Goal: Task Accomplishment & Management: Complete application form

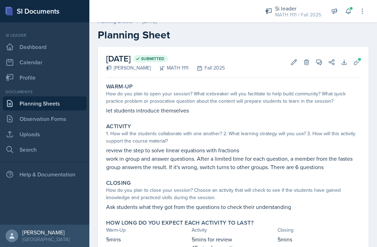
scroll to position [8, 0]
click at [24, 118] on link "Observation Forms" at bounding box center [45, 119] width 84 height 14
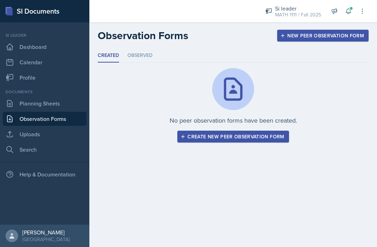
click at [30, 102] on link "Planning Sheets" at bounding box center [45, 103] width 84 height 14
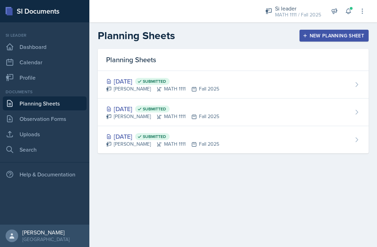
click at [342, 34] on div "New Planning Sheet" at bounding box center [334, 36] width 60 height 6
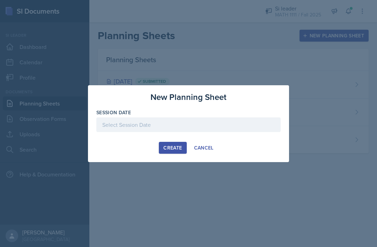
click at [230, 128] on div at bounding box center [188, 124] width 185 height 15
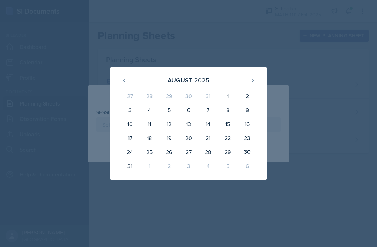
click at [150, 168] on div "1" at bounding box center [150, 166] width 20 height 14
click at [254, 79] on icon at bounding box center [253, 81] width 6 height 6
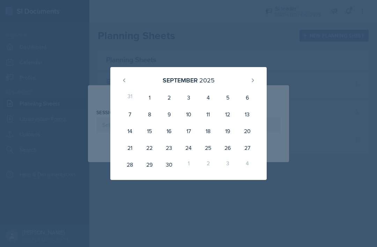
click at [154, 101] on div "1" at bounding box center [150, 97] width 20 height 17
type input "[DATE]"
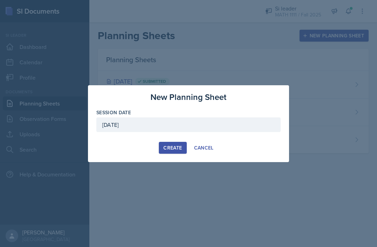
click at [174, 148] on div "Create" at bounding box center [173, 148] width 19 height 6
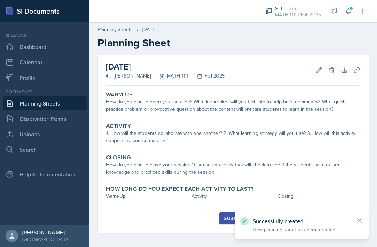
click at [244, 111] on div "How do you plan to open your session? What icebreaker will you facilitate to he…" at bounding box center [233, 105] width 254 height 15
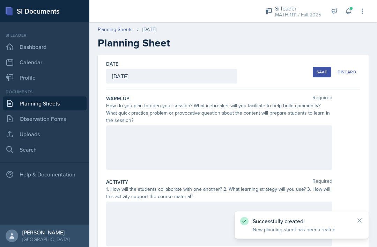
click at [234, 134] on div at bounding box center [219, 147] width 226 height 45
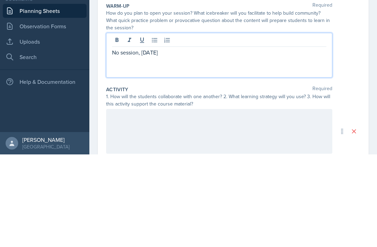
scroll to position [22, 0]
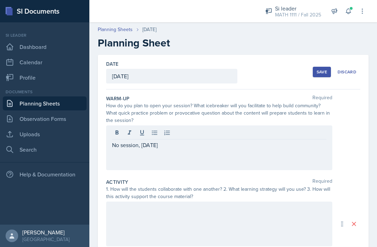
click at [325, 69] on div "Save" at bounding box center [322, 72] width 10 height 6
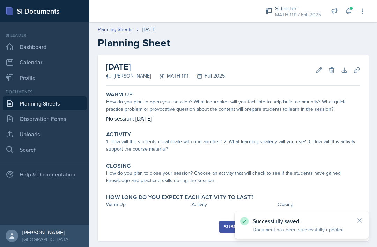
click at [228, 224] on div "Submit" at bounding box center [233, 227] width 19 height 6
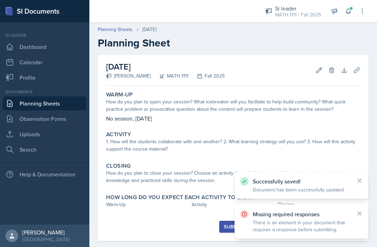
click at [283, 138] on div "1. How will the students collaborate with one another? 2. What learning strateg…" at bounding box center [233, 145] width 254 height 15
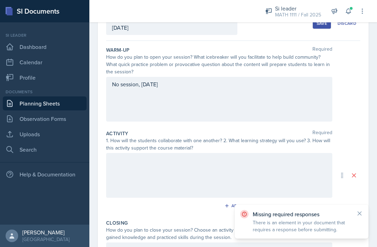
scroll to position [49, 0]
click at [268, 153] on div at bounding box center [219, 174] width 226 height 45
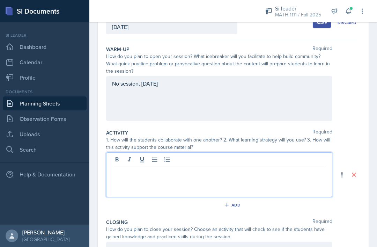
click at [261, 168] on p at bounding box center [219, 172] width 215 height 8
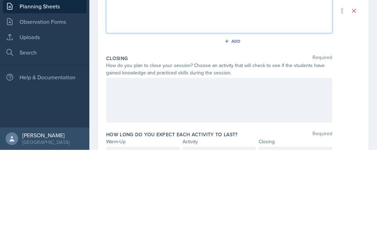
scroll to position [117, 0]
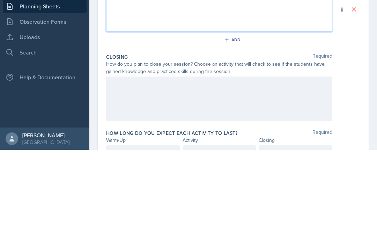
click at [208, 174] on div at bounding box center [219, 196] width 226 height 45
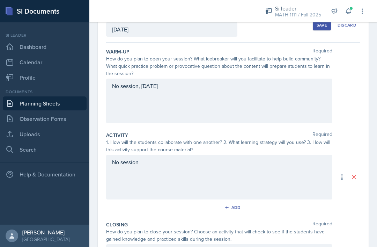
scroll to position [46, 0]
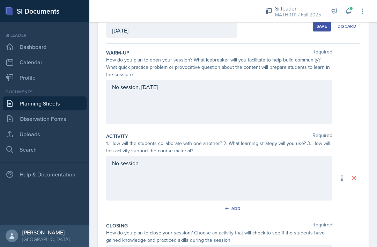
click at [323, 23] on div "Save" at bounding box center [322, 26] width 10 height 6
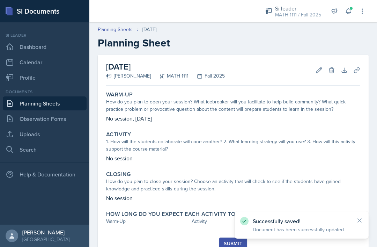
scroll to position [0, 0]
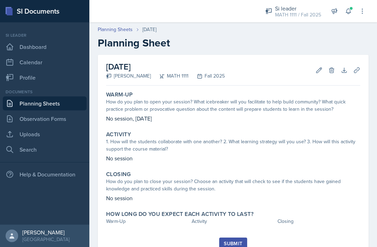
click at [232, 241] on div "Submit" at bounding box center [233, 244] width 19 height 6
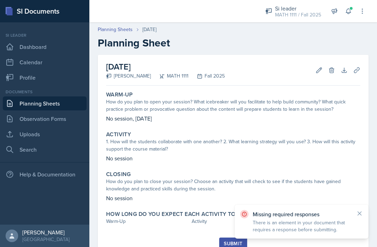
click at [117, 218] on div "Warm-Up" at bounding box center [147, 221] width 83 height 7
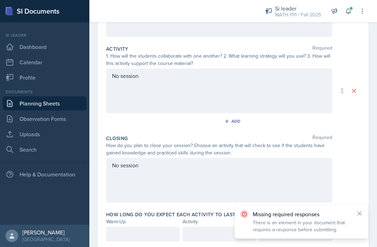
scroll to position [133, 0]
click at [153, 227] on div at bounding box center [143, 234] width 74 height 15
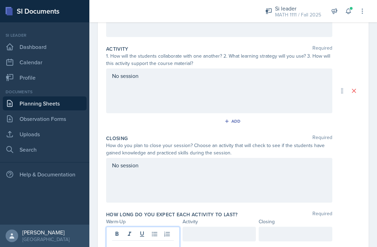
click at [121, 242] on p at bounding box center [143, 246] width 62 height 8
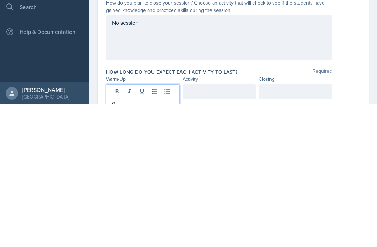
click at [230, 227] on div at bounding box center [220, 234] width 74 height 15
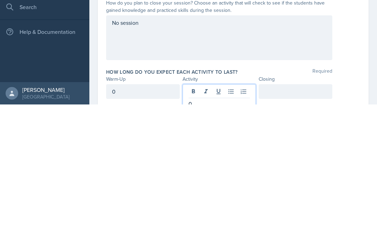
click at [305, 227] on div at bounding box center [296, 234] width 74 height 15
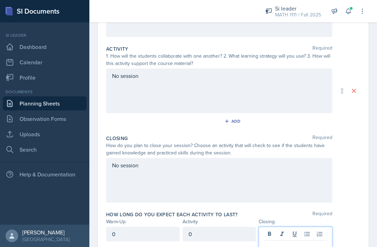
click at [308, 242] on p at bounding box center [296, 246] width 62 height 8
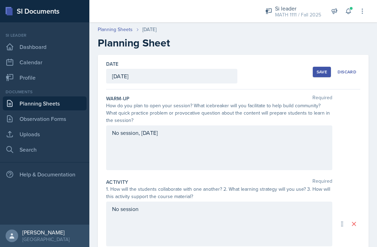
scroll to position [0, 0]
click at [323, 69] on div "Save" at bounding box center [322, 72] width 10 height 6
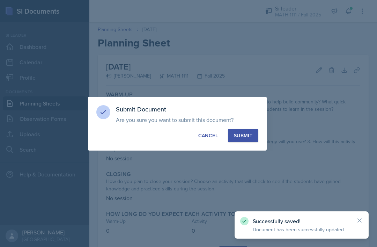
click at [253, 134] on button "Submit" at bounding box center [243, 135] width 30 height 13
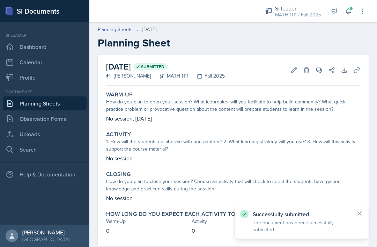
click at [31, 96] on link "Planning Sheets" at bounding box center [45, 103] width 84 height 14
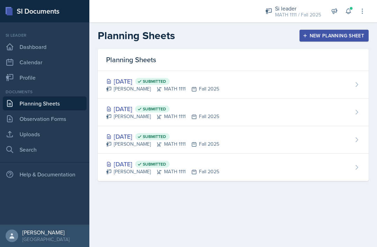
click at [334, 37] on div "New Planning Sheet" at bounding box center [334, 36] width 60 height 6
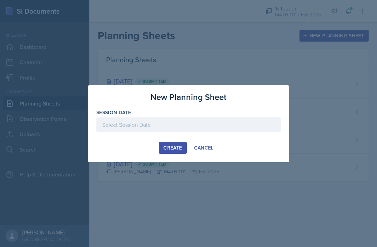
click at [232, 147] on div "Create Cancel" at bounding box center [188, 148] width 185 height 12
click at [108, 145] on div "Create Cancel" at bounding box center [188, 148] width 185 height 12
click at [242, 146] on div "Create Cancel" at bounding box center [188, 148] width 185 height 12
click at [176, 169] on div at bounding box center [188, 123] width 377 height 247
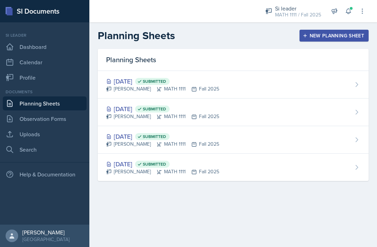
click at [326, 35] on div "New Planning Sheet" at bounding box center [334, 36] width 60 height 6
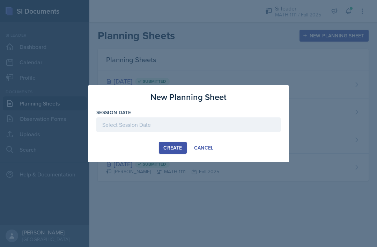
click at [233, 150] on div "Create Cancel" at bounding box center [188, 148] width 185 height 12
click at [111, 147] on div "Create Cancel" at bounding box center [188, 148] width 185 height 12
click at [122, 155] on div "New Planning Sheet Session Date [DATE] 27 28 29 30 31 1 2 3 4 5 6 7 8 9 10 11 1…" at bounding box center [188, 123] width 201 height 77
click at [259, 152] on div "Create Cancel" at bounding box center [188, 148] width 185 height 12
click at [202, 169] on div at bounding box center [188, 123] width 377 height 247
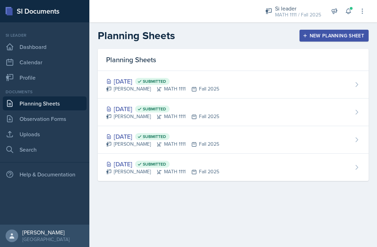
click at [330, 35] on div "New Planning Sheet" at bounding box center [334, 36] width 60 height 6
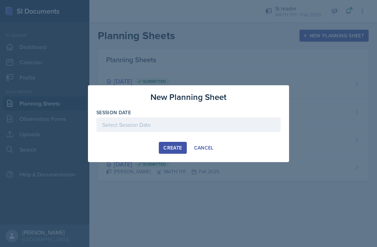
click at [224, 152] on div "Create Cancel" at bounding box center [188, 148] width 185 height 12
click at [244, 145] on div "Create Cancel" at bounding box center [188, 148] width 185 height 12
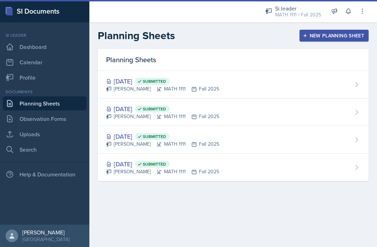
click at [318, 34] on div "New Planning Sheet" at bounding box center [334, 36] width 60 height 6
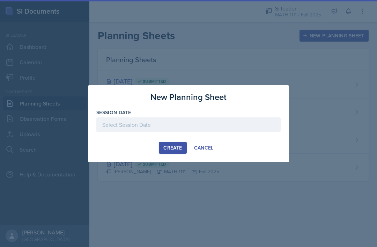
click at [228, 122] on div at bounding box center [188, 124] width 185 height 15
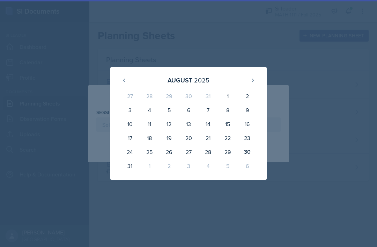
click at [258, 80] on button at bounding box center [252, 80] width 11 height 11
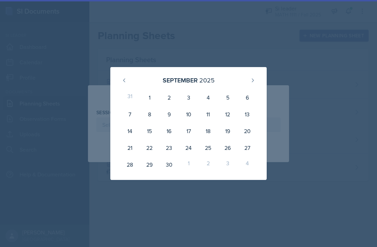
click at [171, 99] on div "2" at bounding box center [169, 97] width 20 height 17
type input "September 2nd, 2025"
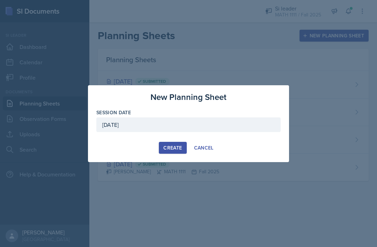
click at [175, 151] on div "Create" at bounding box center [173, 148] width 19 height 6
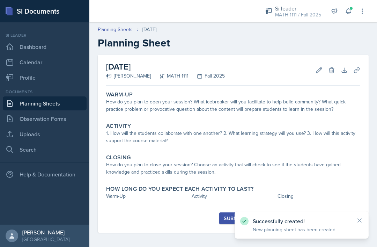
click at [279, 103] on div "How do you plan to open your session? What icebreaker will you facilitate to he…" at bounding box center [233, 105] width 254 height 15
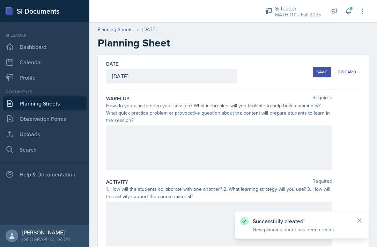
click at [247, 137] on div at bounding box center [219, 147] width 226 height 45
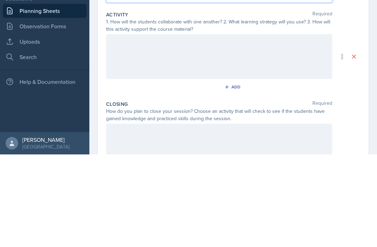
scroll to position [75, 0]
click at [276, 127] on div at bounding box center [219, 149] width 226 height 45
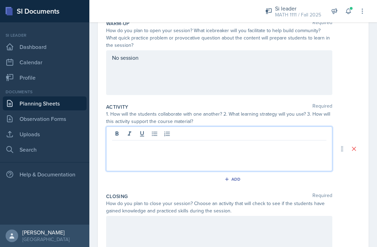
click at [241, 142] on p at bounding box center [219, 146] width 215 height 8
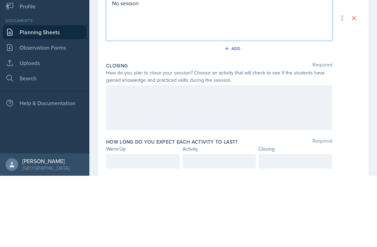
scroll to position [133, 0]
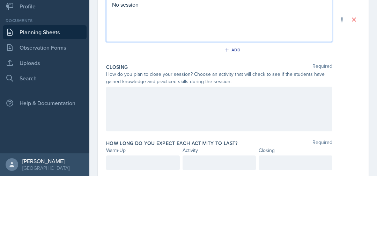
click at [265, 158] on div at bounding box center [219, 180] width 226 height 45
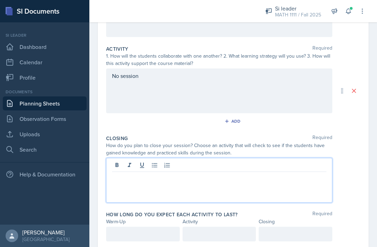
click at [233, 173] on p at bounding box center [219, 177] width 215 height 8
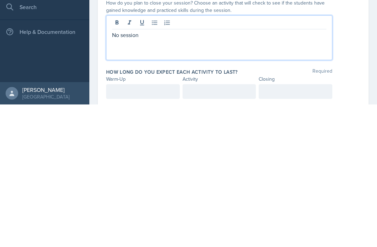
click at [159, 227] on div at bounding box center [143, 234] width 74 height 15
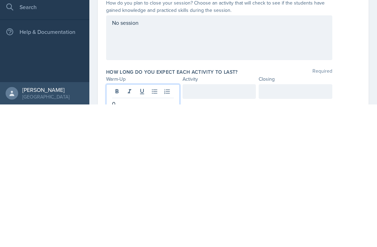
click at [240, 91] on div "Date September 2nd, 2025 August 2025 27 28 29 30 31 1 2 3 4 5 6 7 8 9 10 11 12 …" at bounding box center [233, 102] width 288 height 360
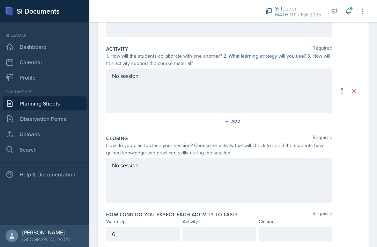
click at [234, 227] on div at bounding box center [220, 234] width 74 height 15
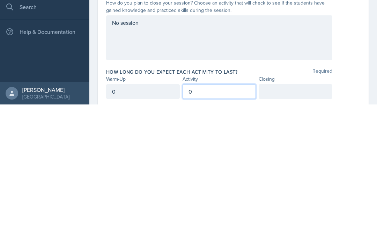
click at [303, 227] on div at bounding box center [296, 234] width 74 height 15
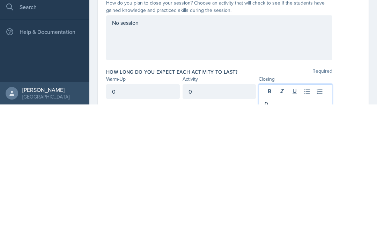
click at [363, 59] on div "Date September 2nd, 2025 August 2025 27 28 29 30 31 1 2 3 4 5 6 7 8 9 10 11 12 …" at bounding box center [233, 93] width 271 height 343
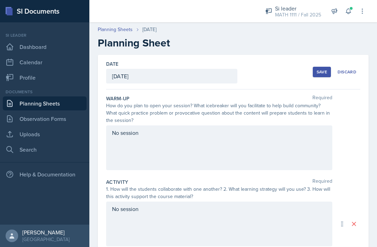
scroll to position [0, 0]
click at [320, 69] on div "Save" at bounding box center [322, 72] width 10 height 6
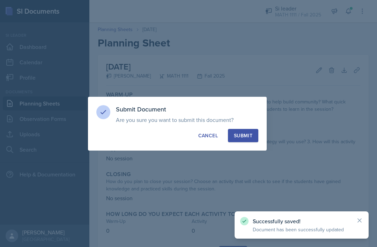
click at [249, 132] on div "Submit" at bounding box center [243, 135] width 19 height 7
